Goal: Transaction & Acquisition: Obtain resource

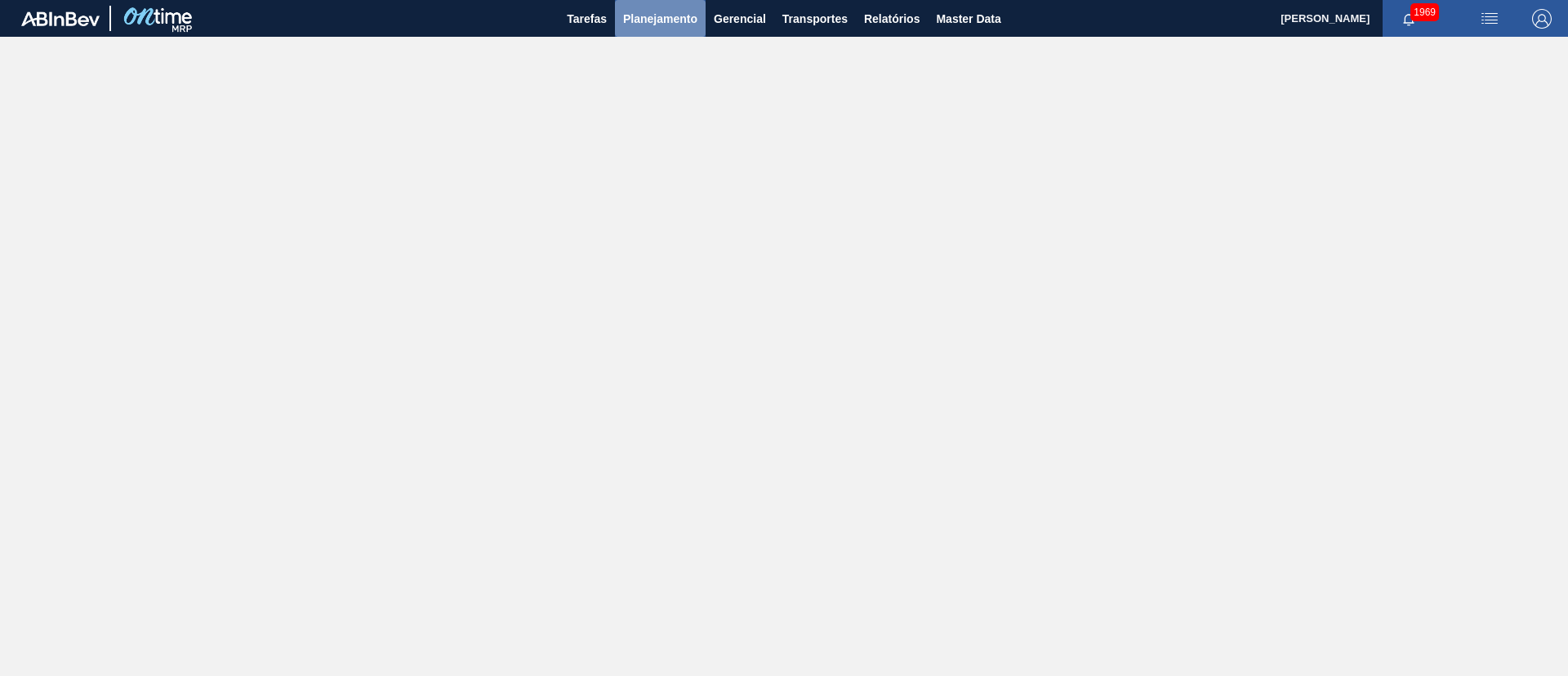
click at [639, 20] on span "Planejamento" at bounding box center [660, 19] width 74 height 20
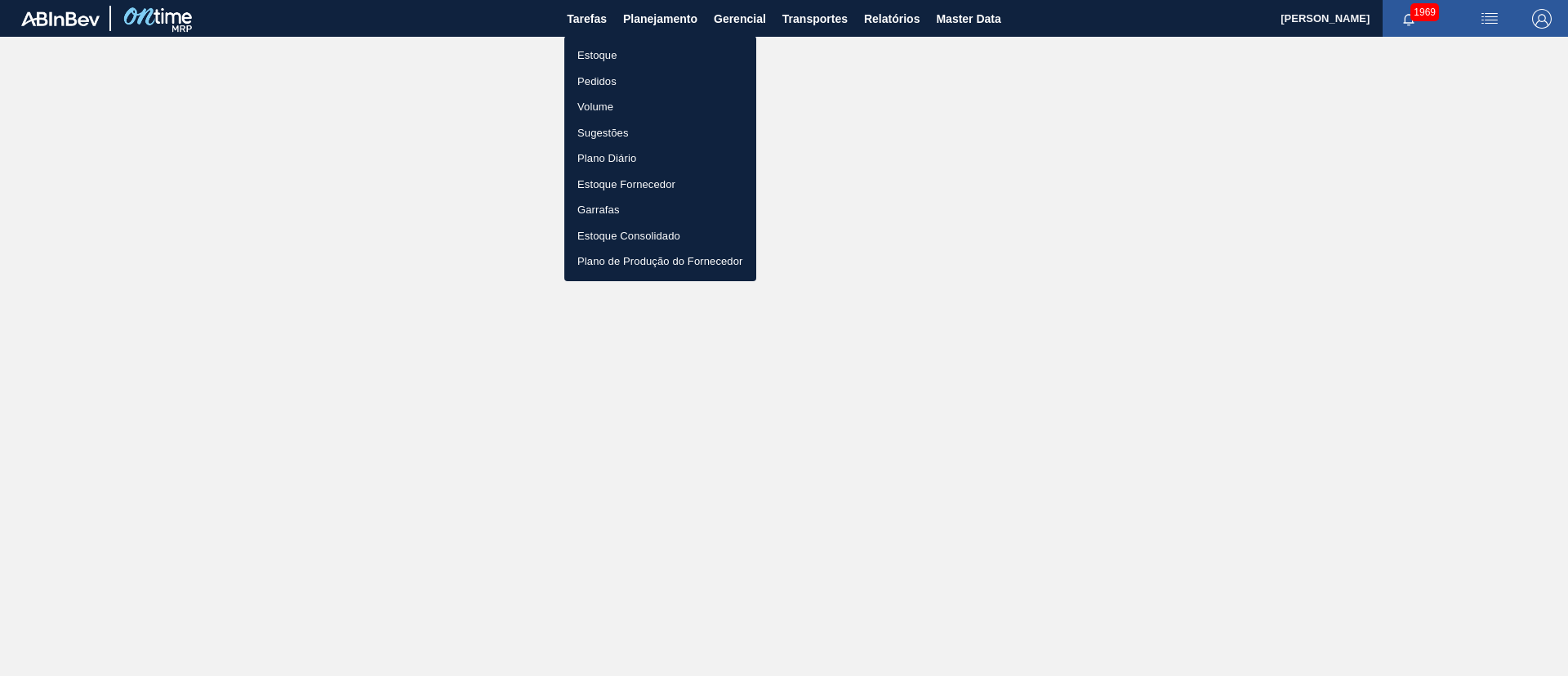
click at [581, 54] on li "Estoque" at bounding box center [660, 56] width 192 height 26
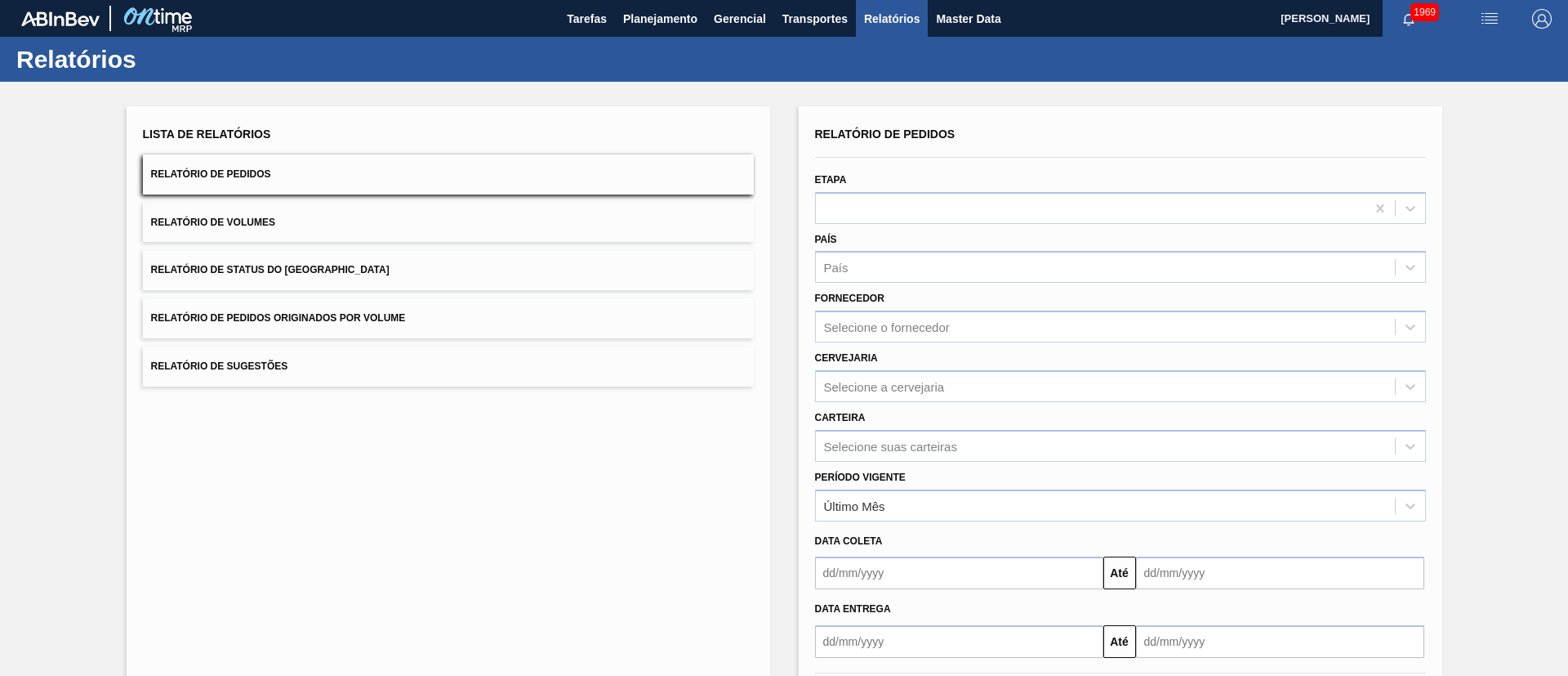
click at [302, 260] on button "Relatório de Status do Estoque" at bounding box center [449, 270] width 611 height 40
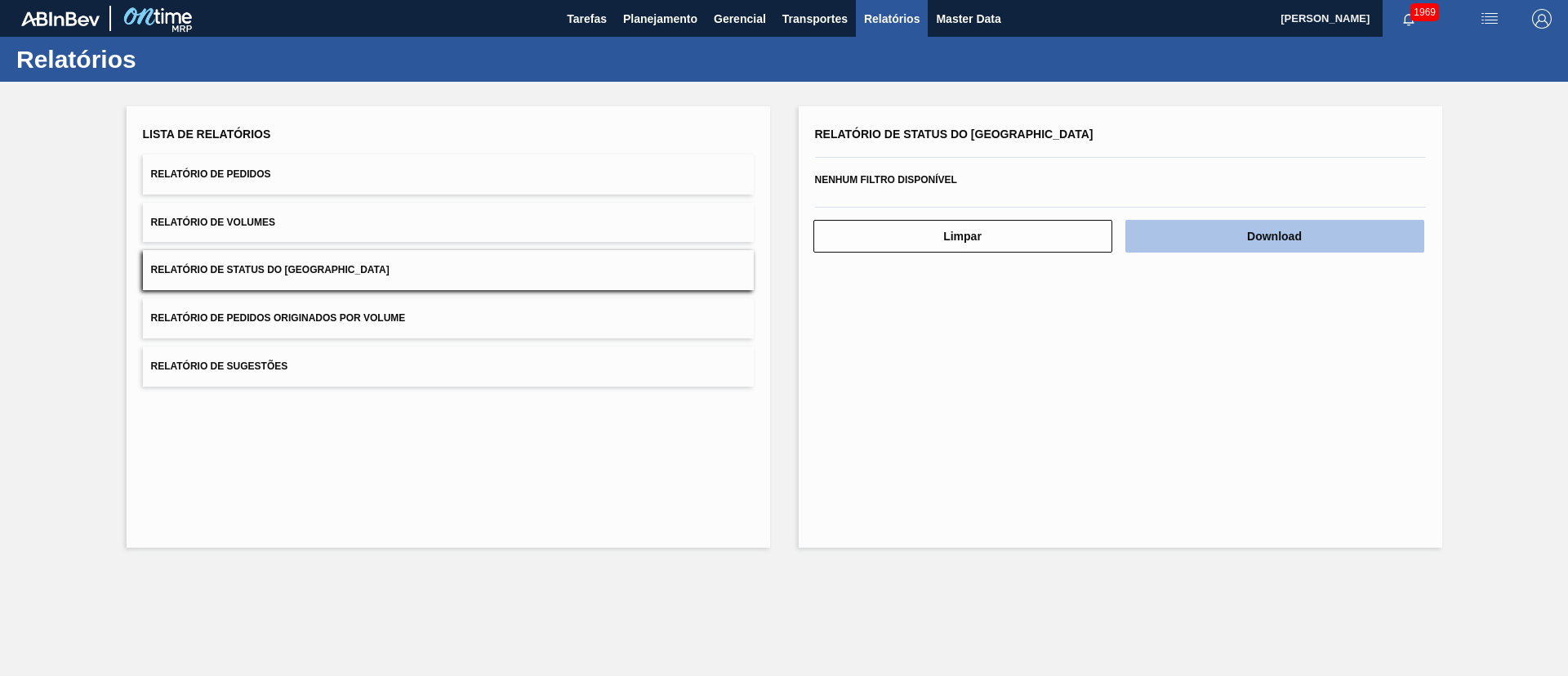
click at [1209, 248] on button "Download" at bounding box center [1275, 236] width 299 height 33
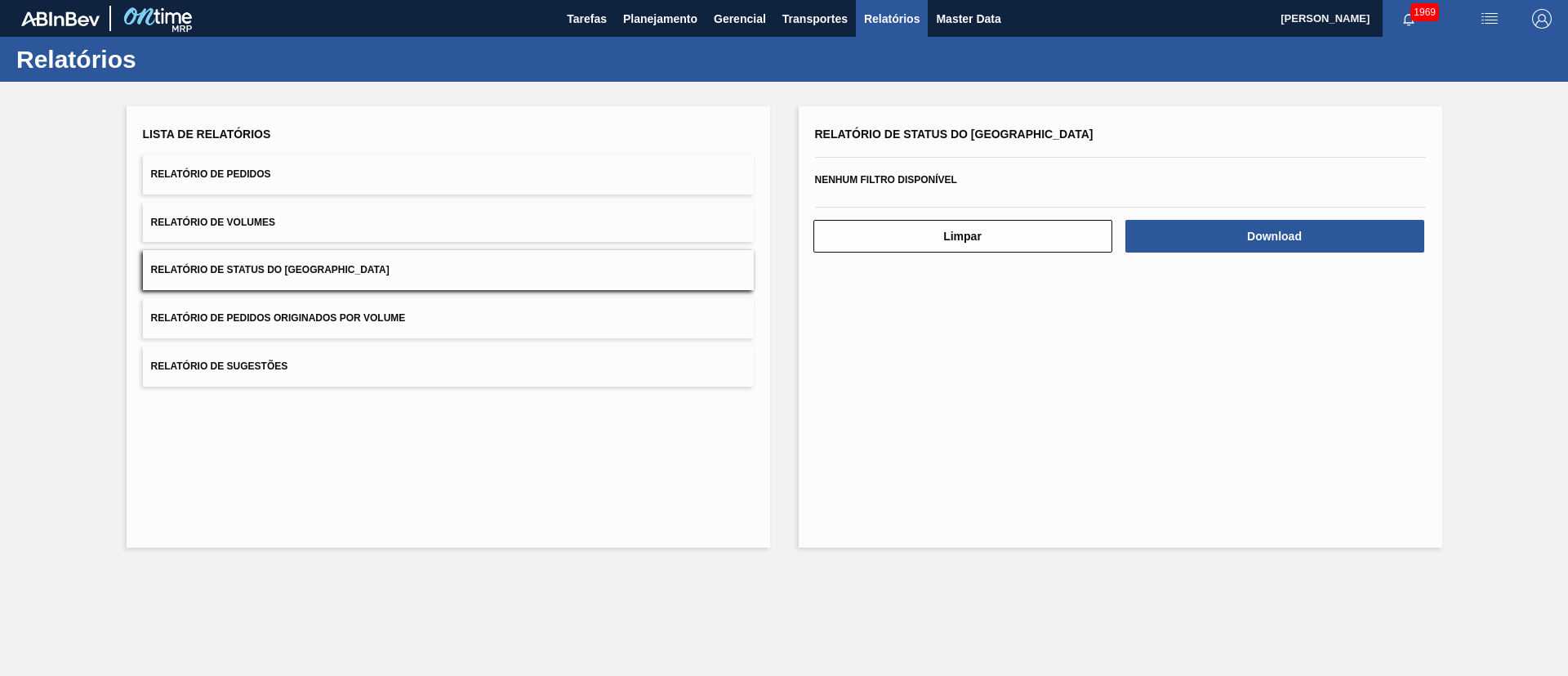
click at [265, 172] on span "Relatório de Pedidos" at bounding box center [211, 174] width 120 height 11
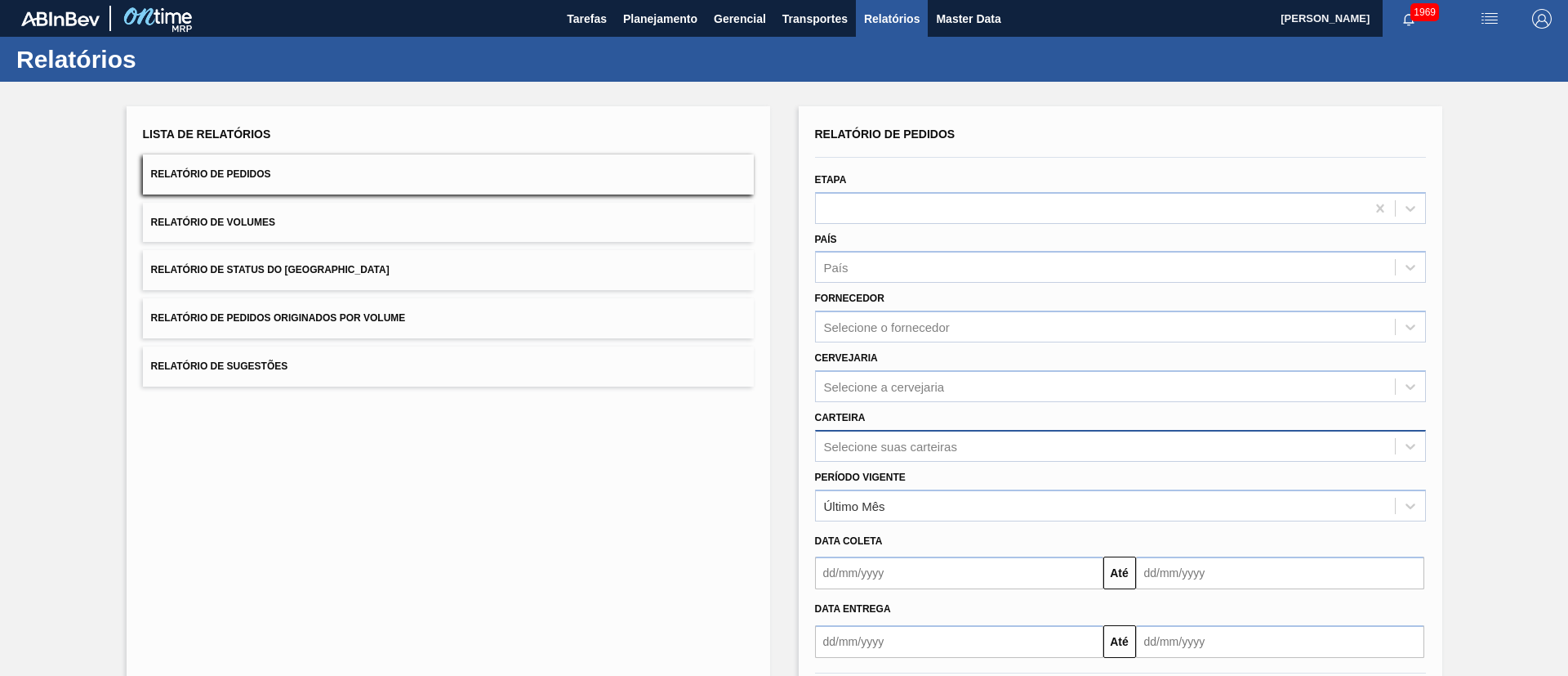
click at [878, 437] on div "Selecione suas carteiras" at bounding box center [1106, 445] width 579 height 24
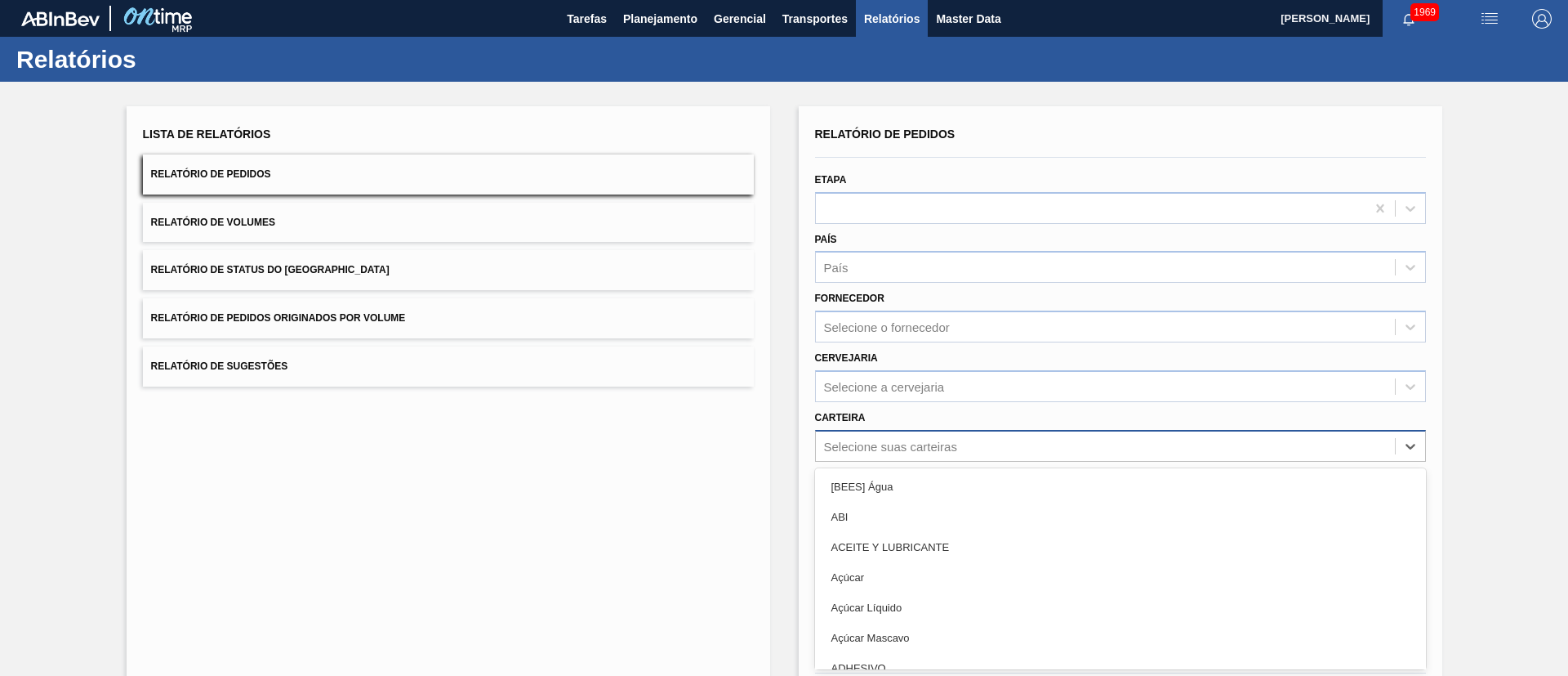
scroll to position [44, 0]
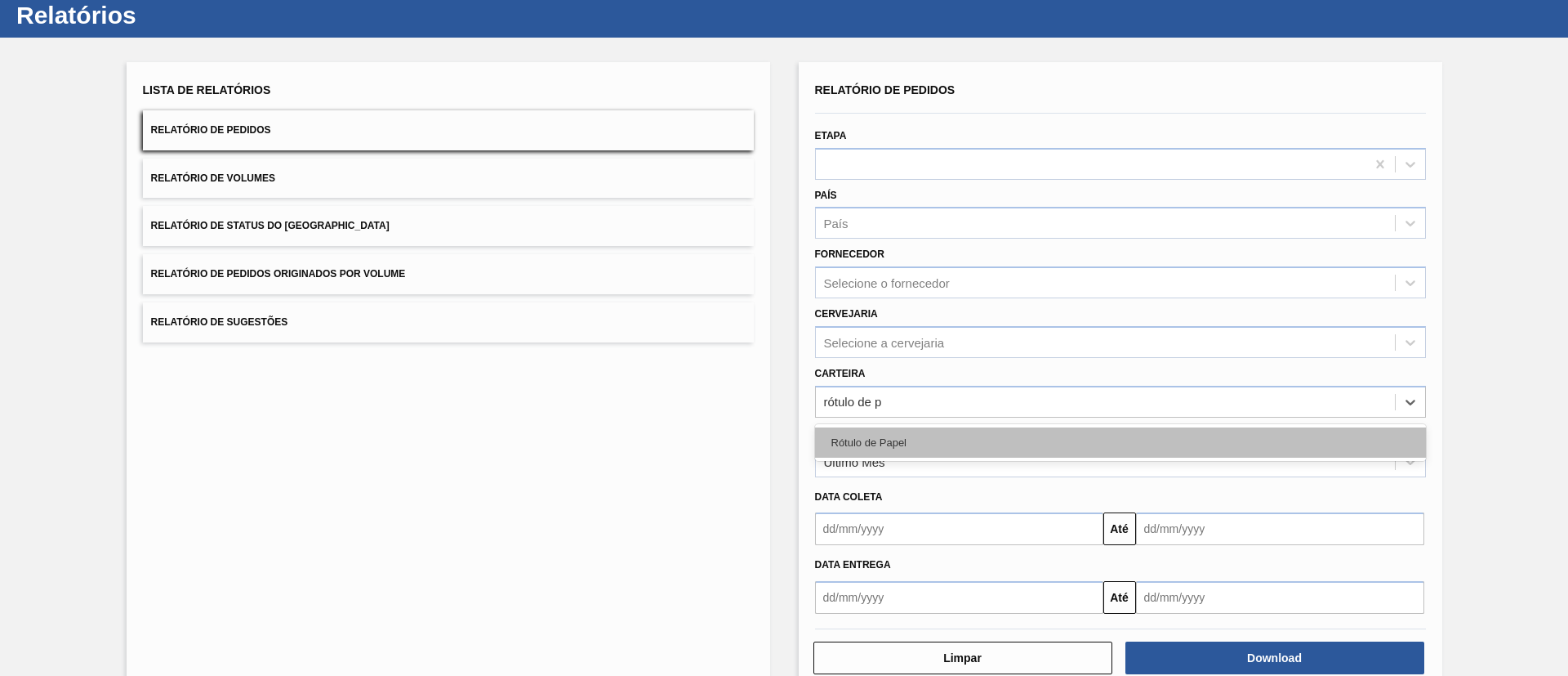
type input "rótulo de pa"
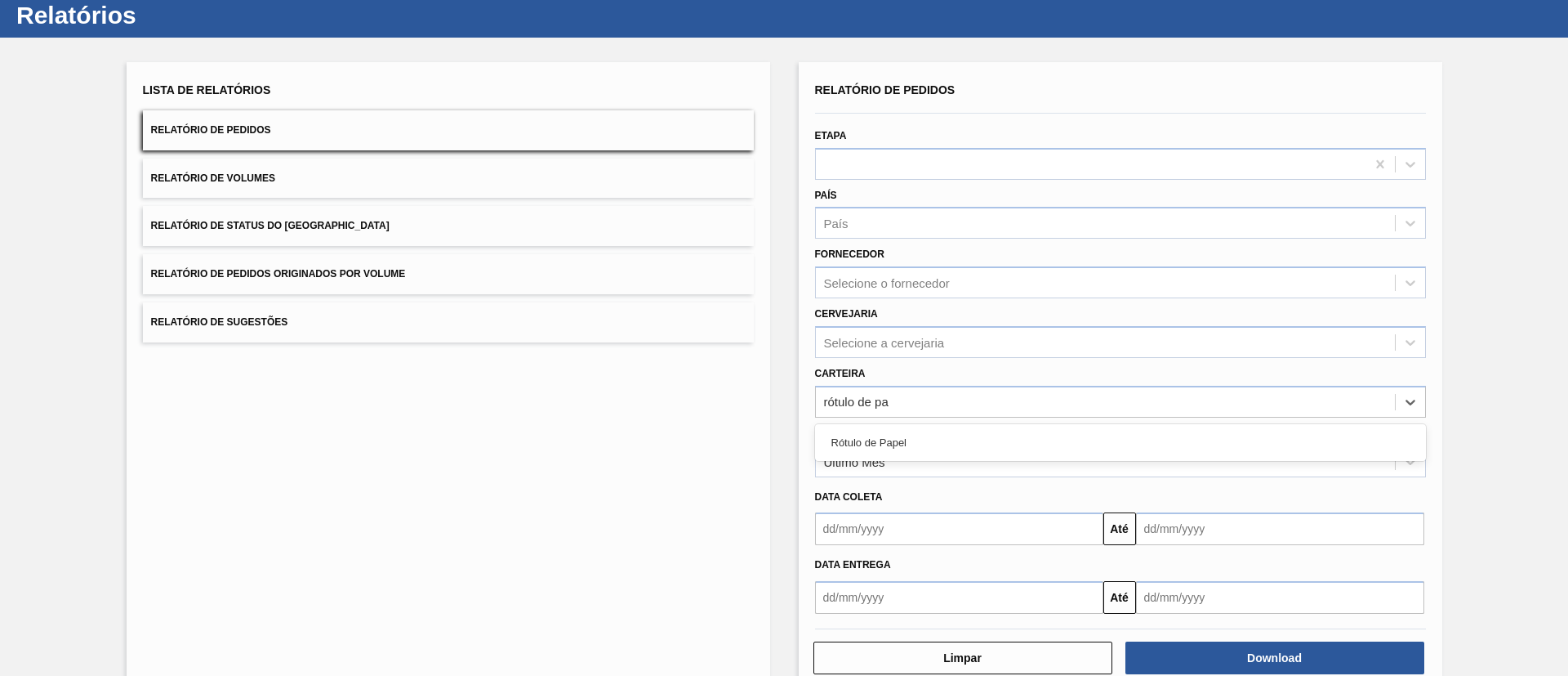
click at [877, 443] on div "Rótulo de Papel" at bounding box center [1121, 442] width 611 height 30
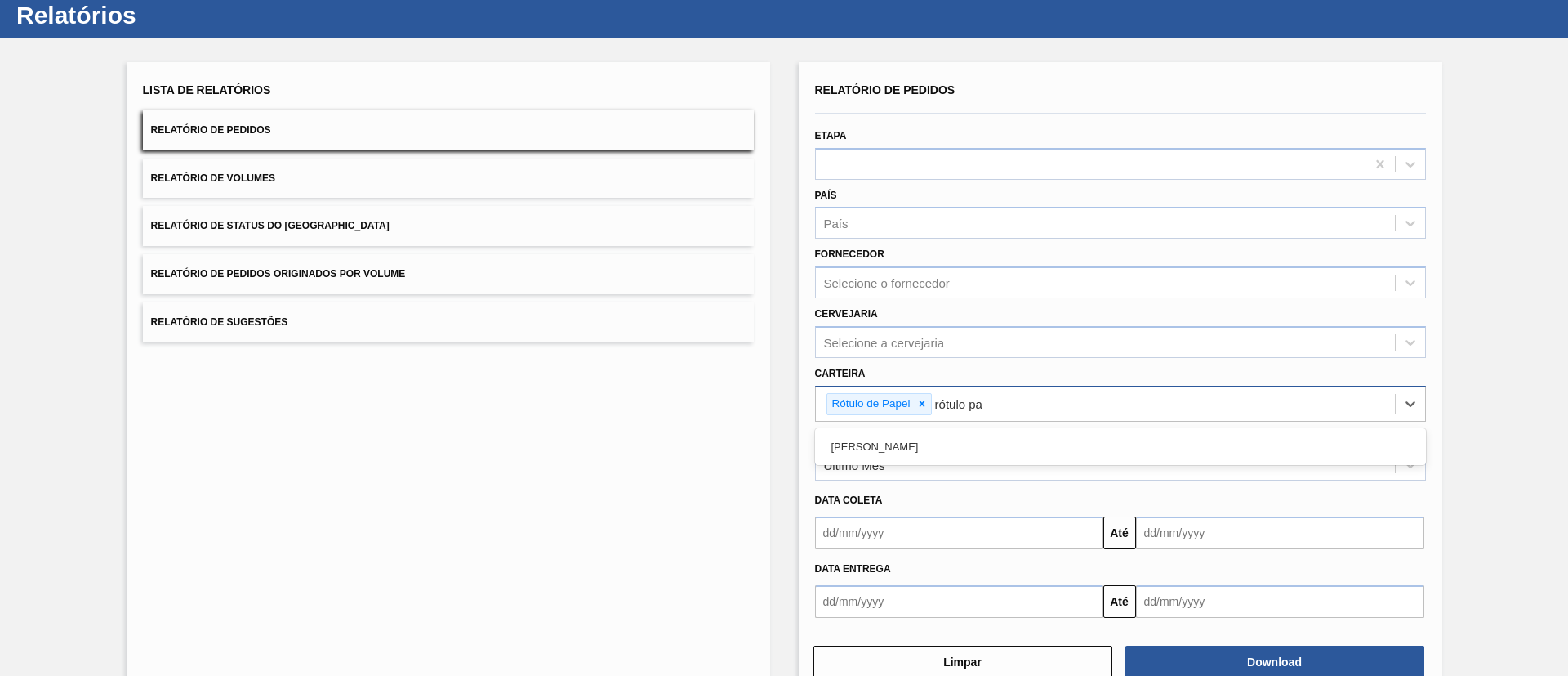
type input "rótulo pap"
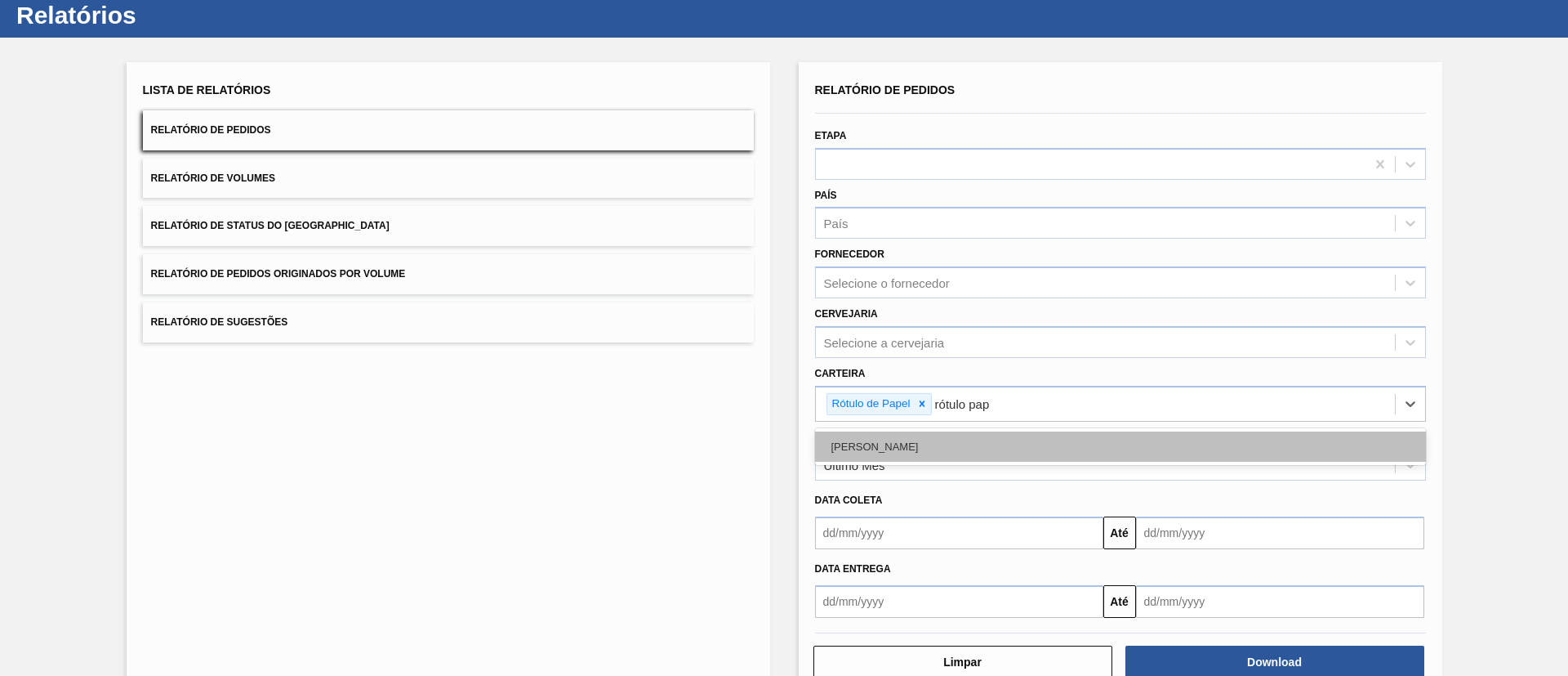
click at [1007, 443] on div "Rótulo Papel" at bounding box center [1121, 446] width 611 height 30
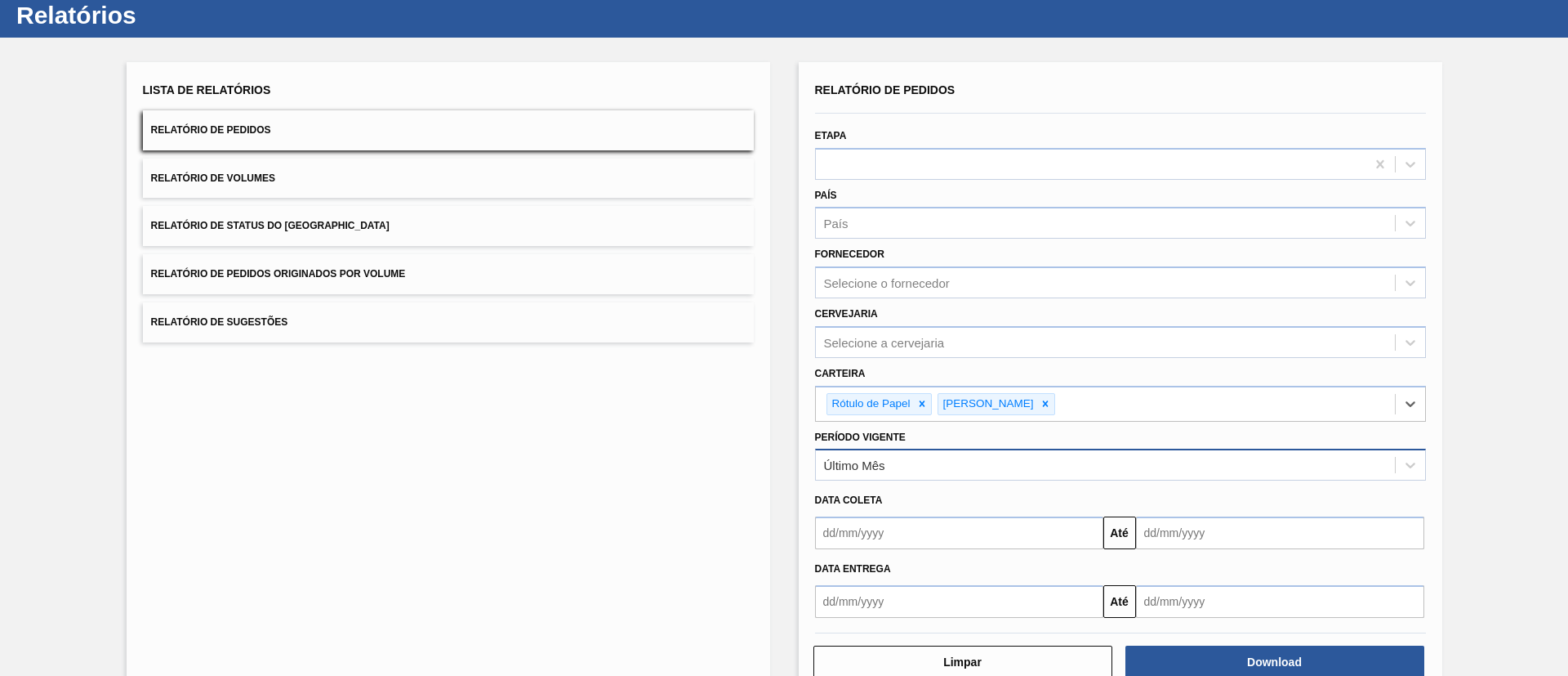
click at [857, 459] on div "Último Mês" at bounding box center [855, 465] width 61 height 14
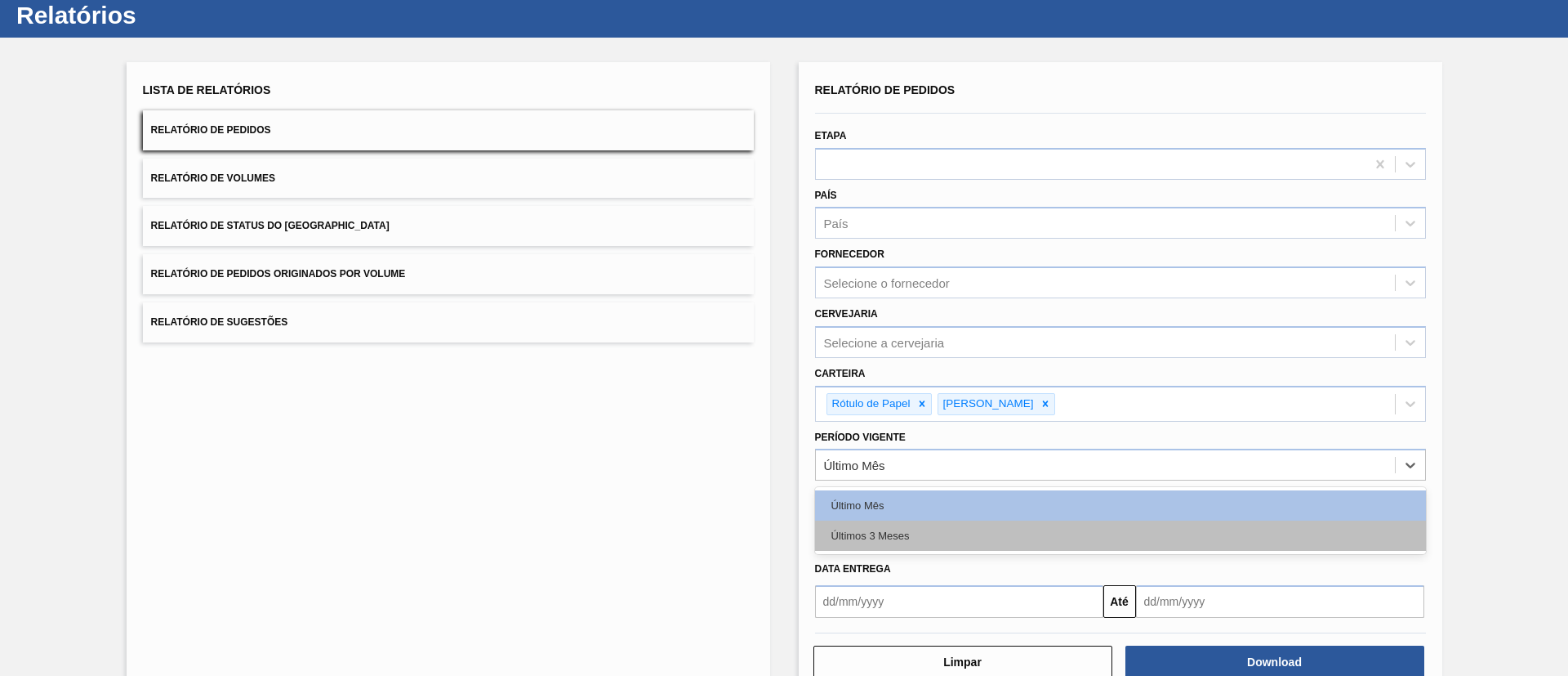
click at [878, 527] on div "Últimos 3 Meses" at bounding box center [1121, 535] width 611 height 30
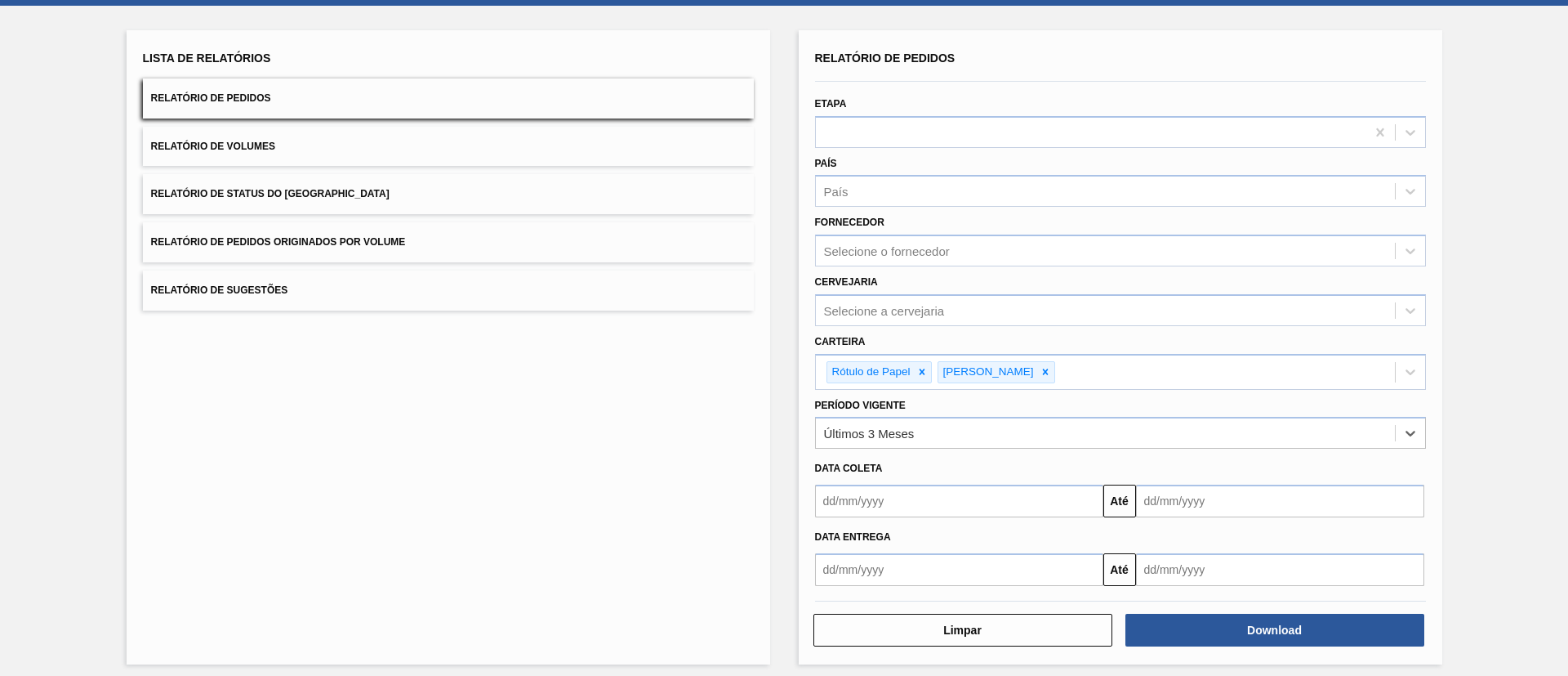
scroll to position [85, 0]
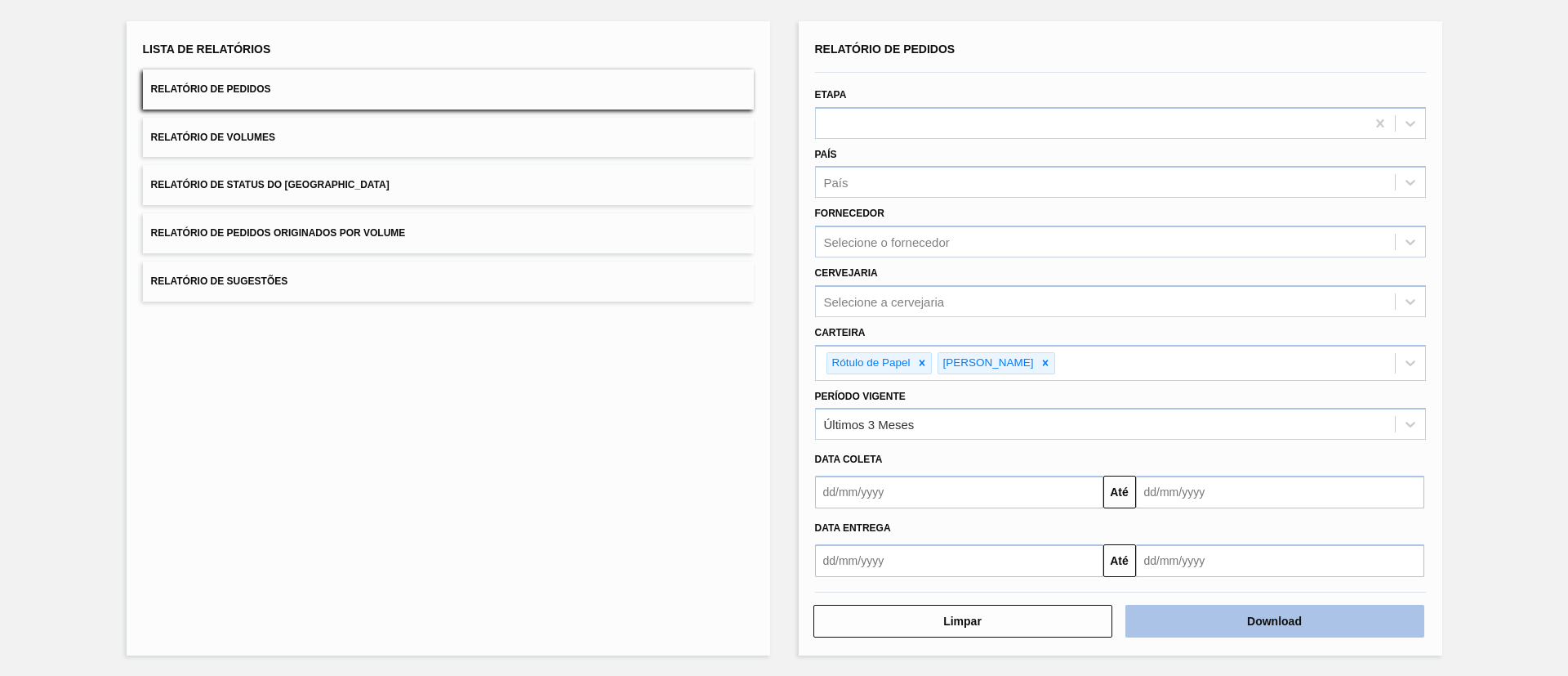
click at [1248, 609] on button "Download" at bounding box center [1275, 621] width 299 height 33
